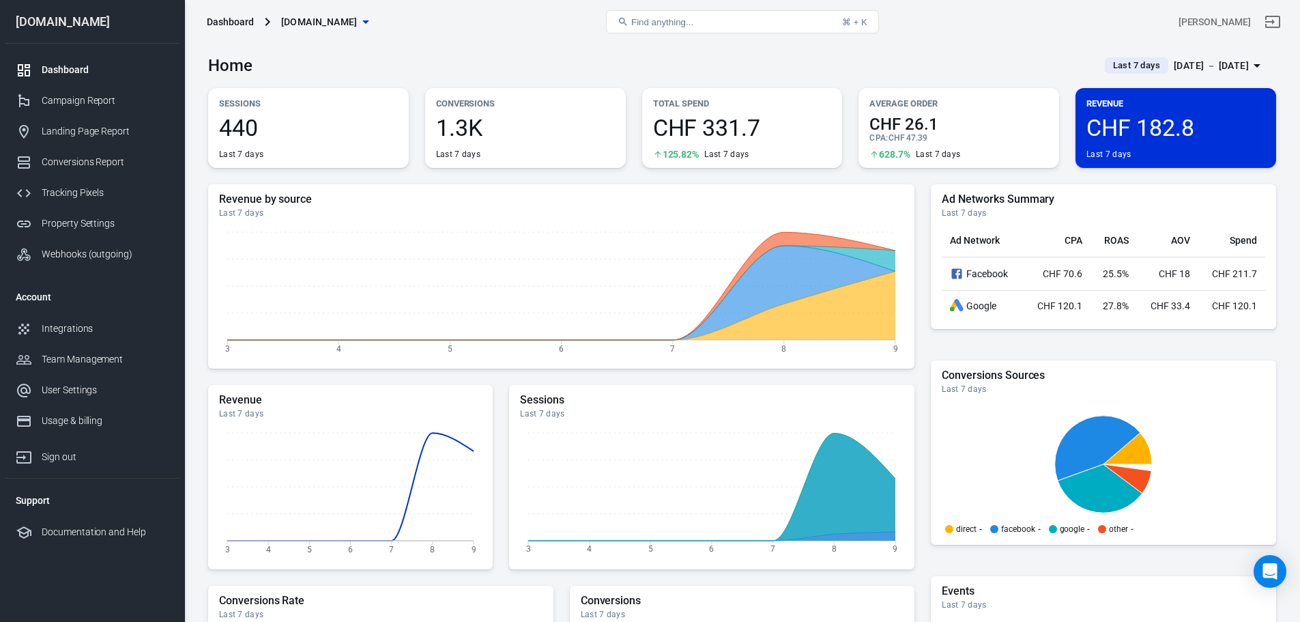
click at [1265, 63] on button "Last 7 days Aug 3 － Aug 9, 2025" at bounding box center [1185, 66] width 182 height 23
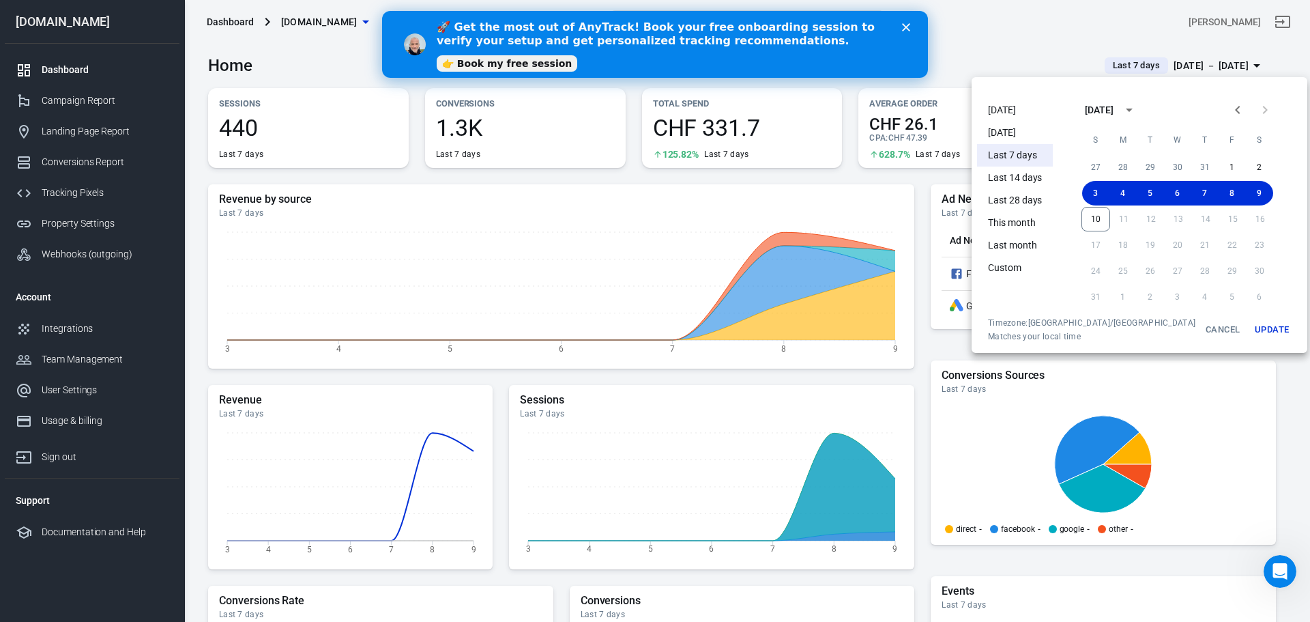
click at [487, 64] on link "👉 Book my free session" at bounding box center [507, 63] width 141 height 16
